Goal: Information Seeking & Learning: Learn about a topic

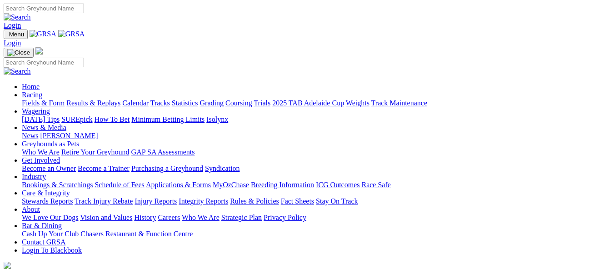
scroll to position [364, 0]
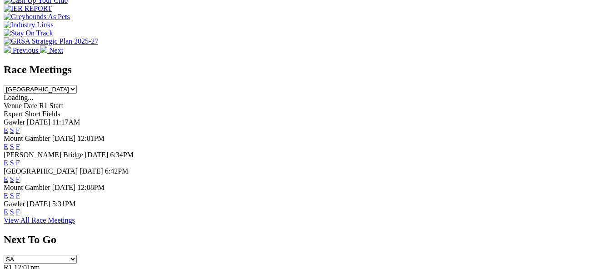
click at [8, 175] on link "E" at bounding box center [6, 179] width 5 height 8
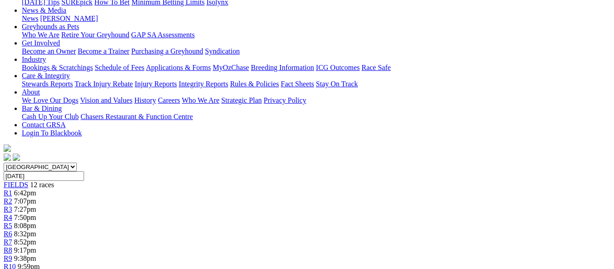
scroll to position [136, 0]
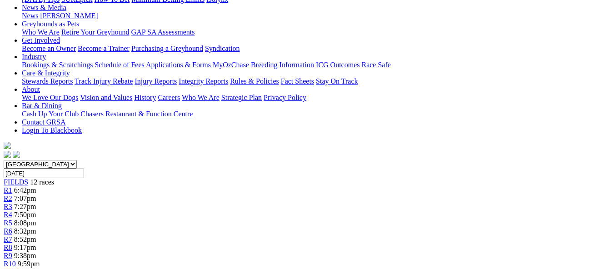
click at [40, 260] on span "9:59pm" at bounding box center [29, 264] width 22 height 8
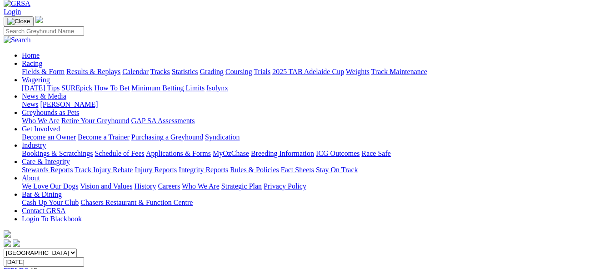
scroll to position [45, 0]
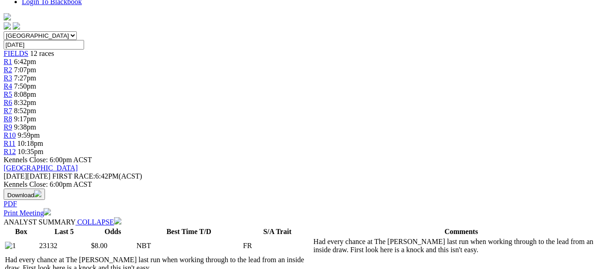
scroll to position [273, 0]
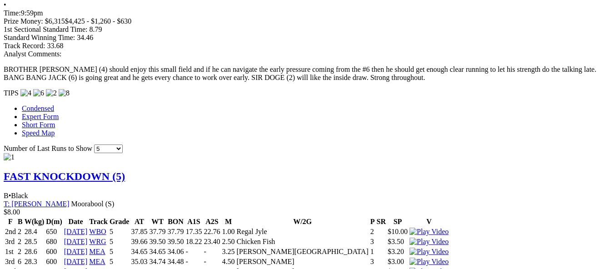
scroll to position [773, 0]
